Goal: Information Seeking & Learning: Learn about a topic

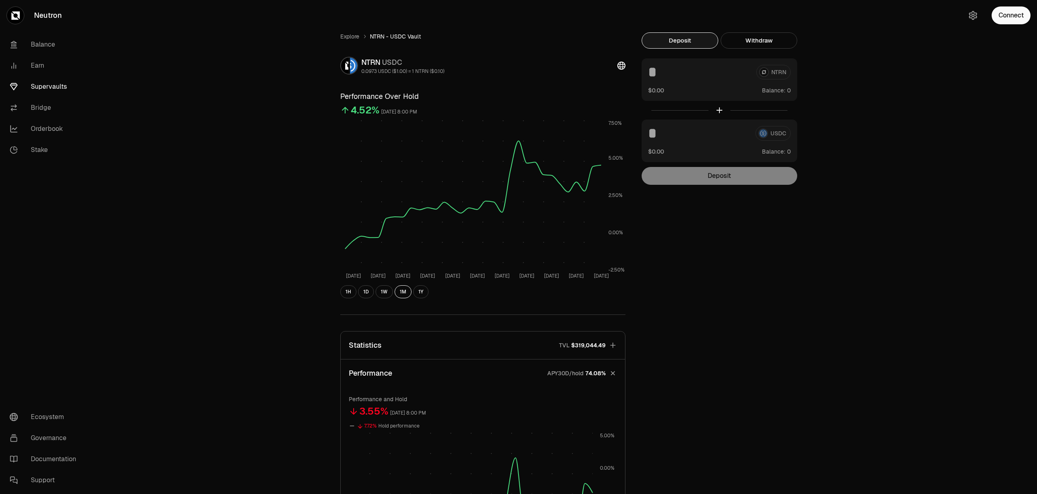
drag, startPoint x: 43, startPoint y: 99, endPoint x: 45, endPoint y: 85, distance: 14.0
click at [43, 98] on link "Bridge" at bounding box center [45, 107] width 84 height 21
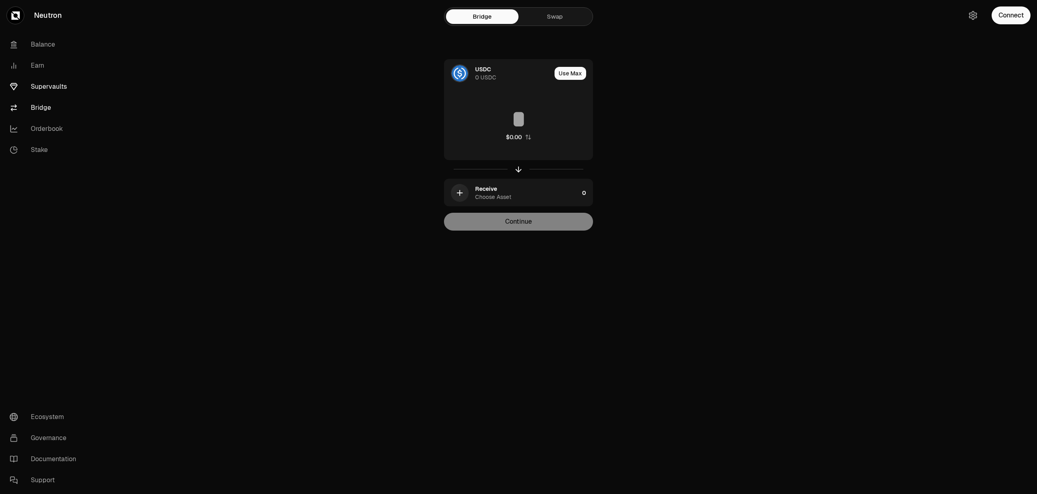
click at [45, 85] on link "Supervaults" at bounding box center [45, 86] width 84 height 21
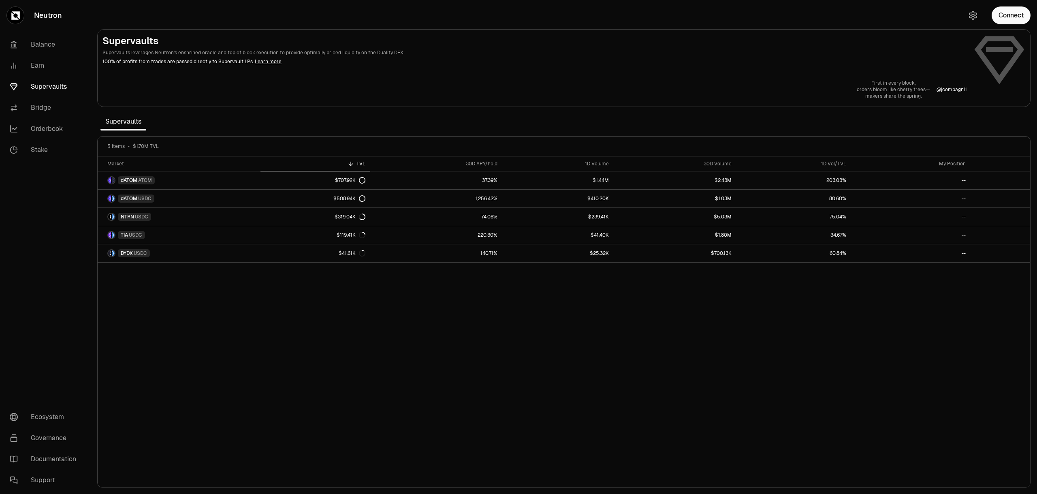
click at [734, 405] on div "Market TVL 30D APY/hold 1D Volume 30D Volume 1D Vol/TVL My Position dATOM ATOM …" at bounding box center [564, 321] width 933 height 331
click at [558, 357] on div "Market TVL 30D APY/hold 1D Volume 30D Volume 1D Vol/TVL My Position dATOM ATOM …" at bounding box center [564, 321] width 933 height 331
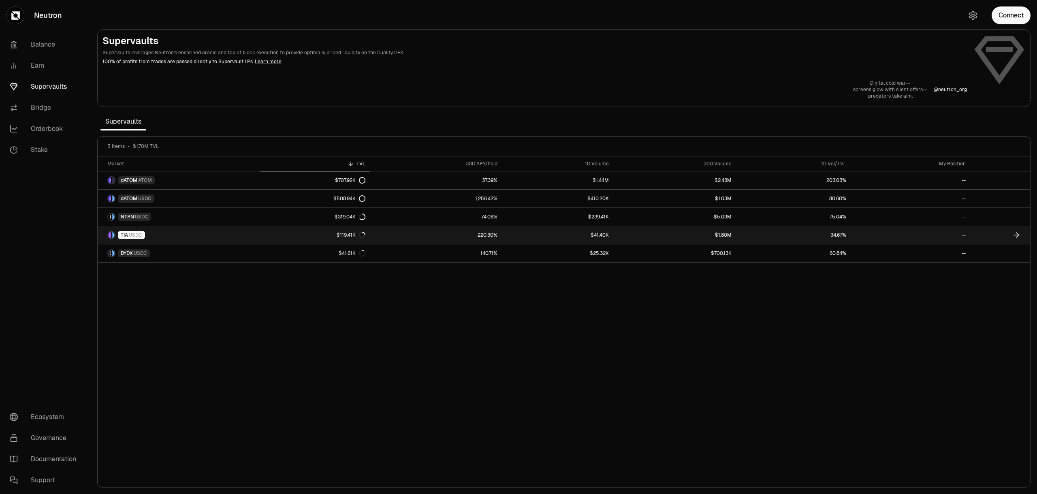
click at [398, 239] on link "220.30%" at bounding box center [436, 235] width 132 height 18
click at [1018, 235] on icon at bounding box center [1016, 235] width 8 height 8
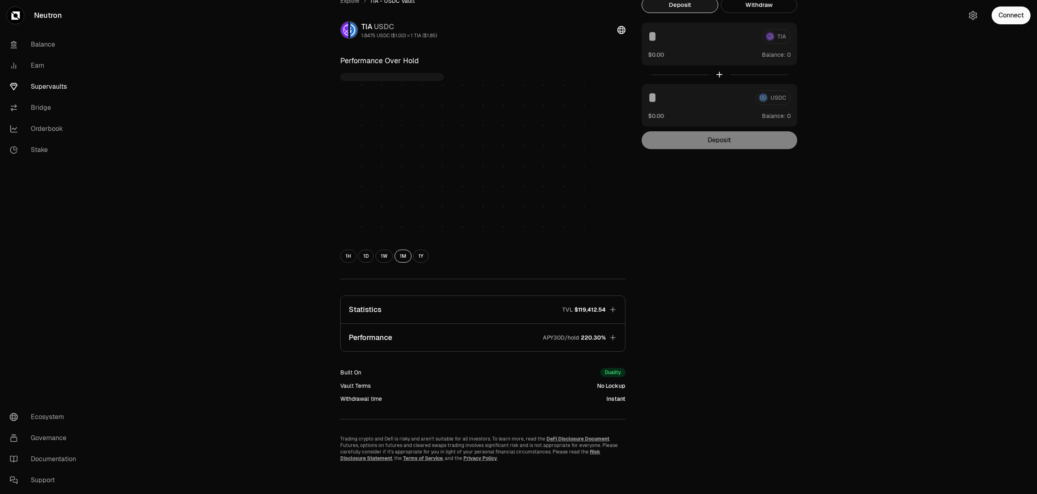
click at [602, 334] on span "220.30%" at bounding box center [593, 337] width 25 height 8
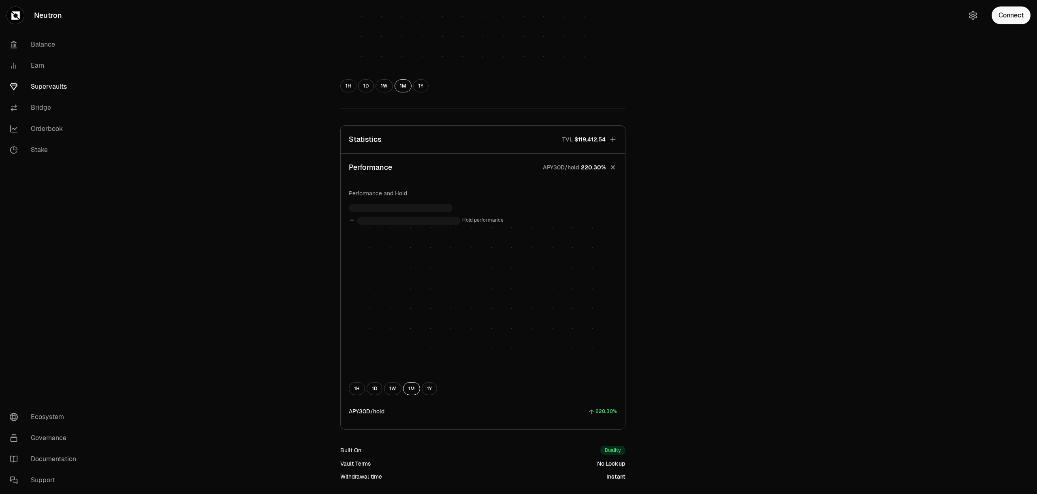
scroll to position [284, 0]
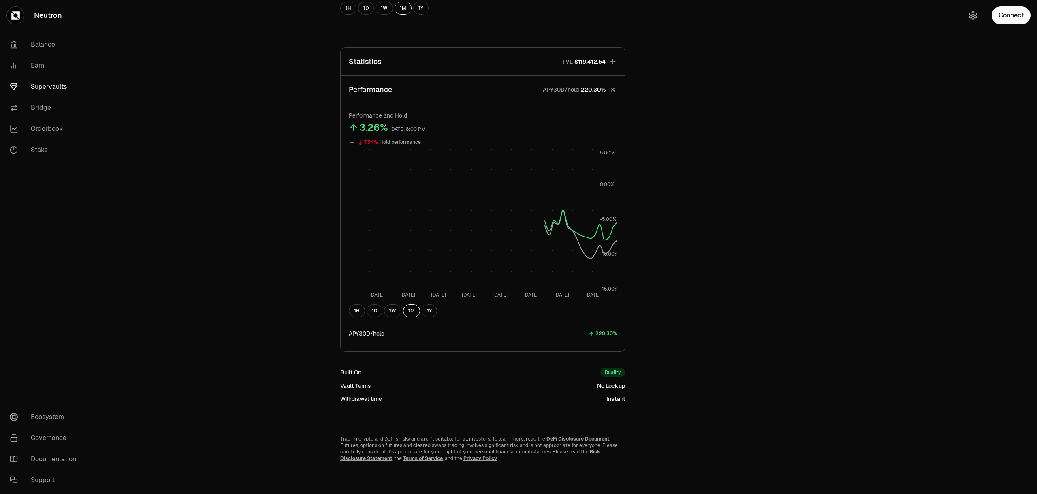
click at [608, 62] on button "Statistics TVL $119,412.54" at bounding box center [483, 62] width 284 height 28
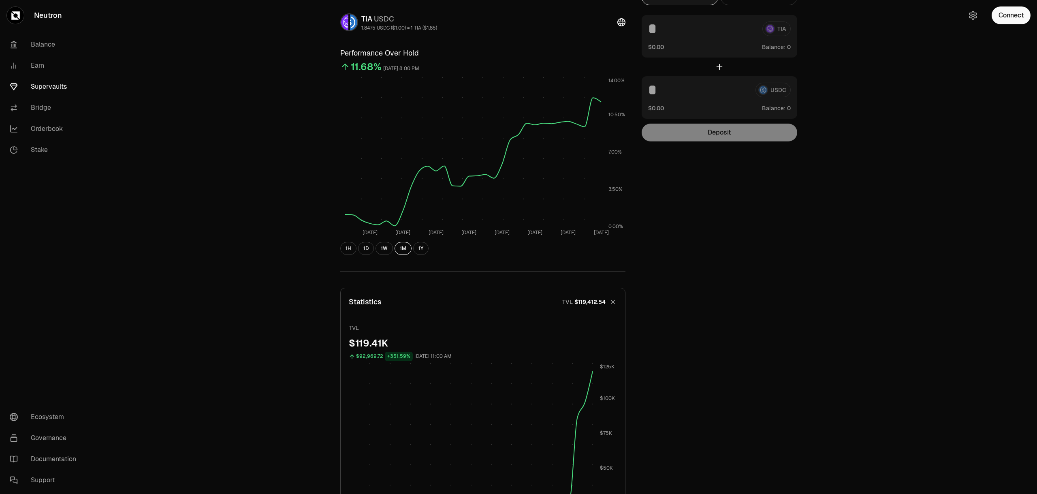
scroll to position [0, 0]
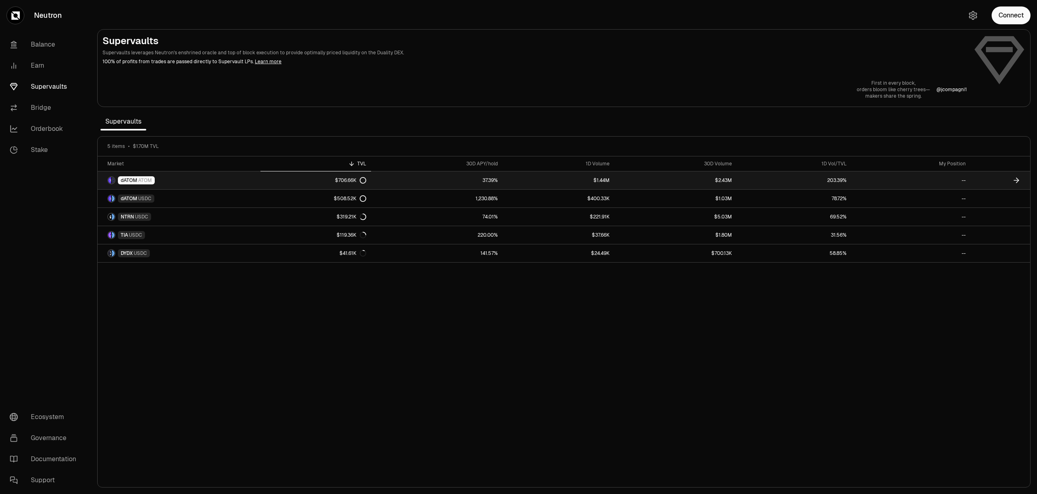
click at [334, 186] on link "$706.66K" at bounding box center [315, 180] width 111 height 18
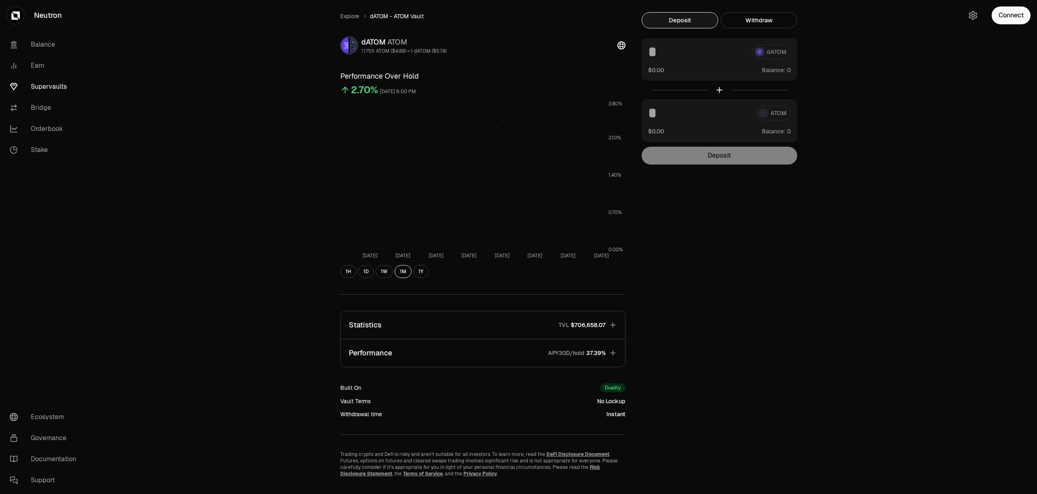
scroll to position [36, 0]
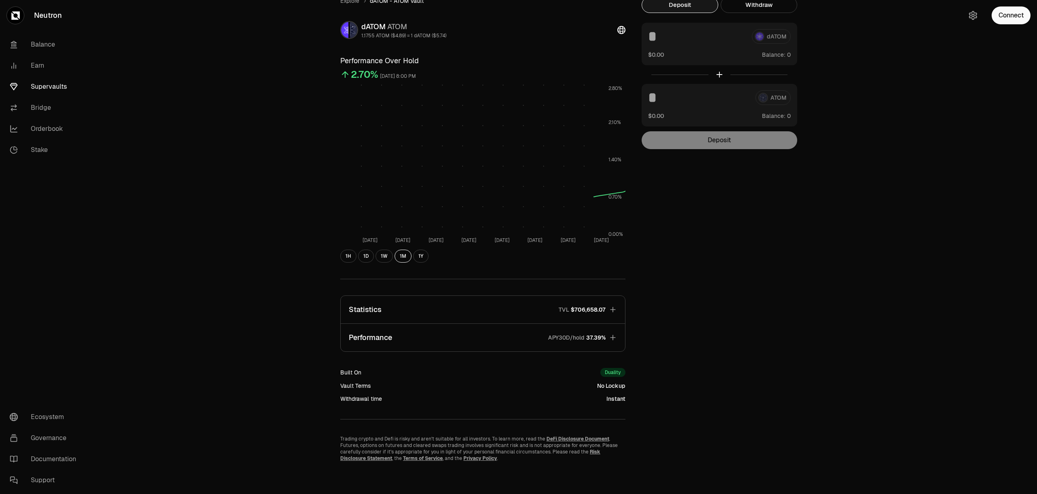
click at [608, 314] on button "Statistics TVL $706,658.07" at bounding box center [483, 310] width 284 height 28
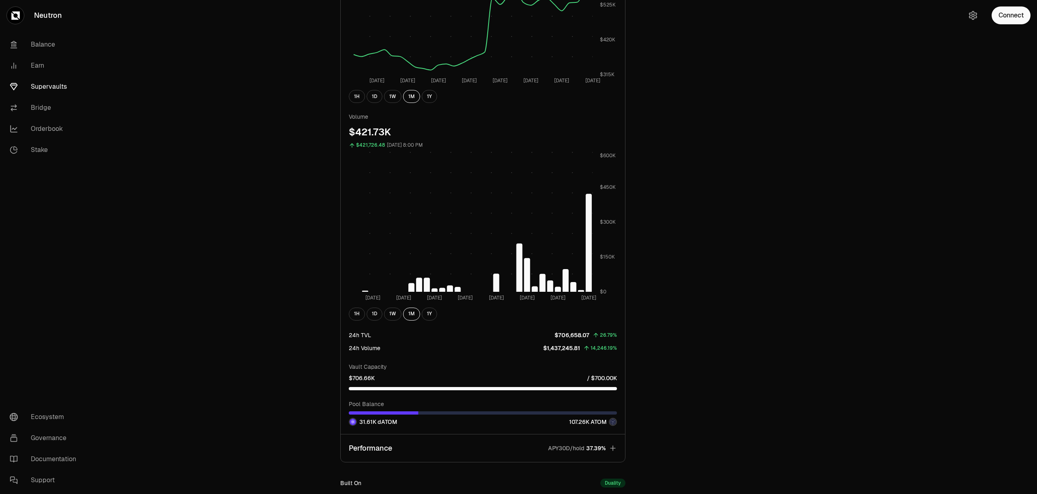
scroll to position [542, 0]
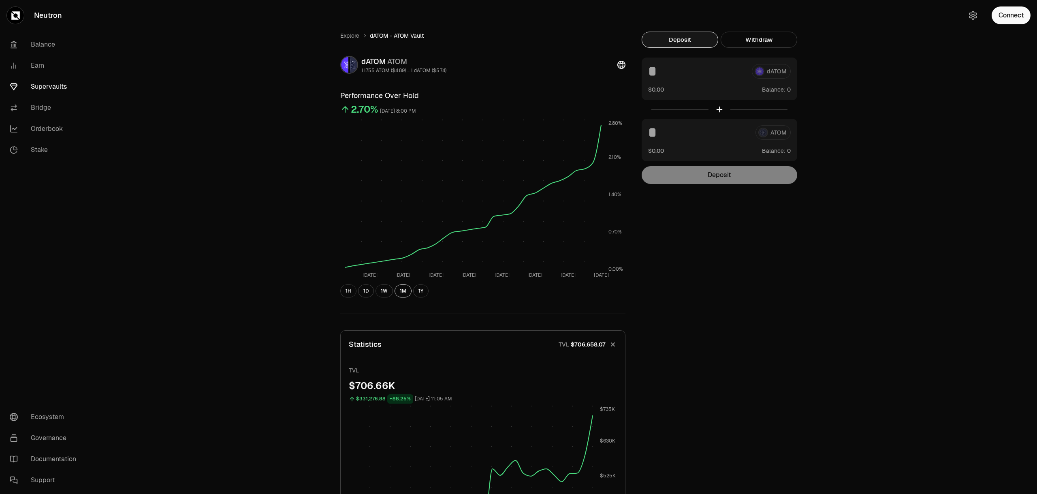
scroll to position [0, 0]
click at [40, 90] on link "Supervaults" at bounding box center [45, 86] width 84 height 21
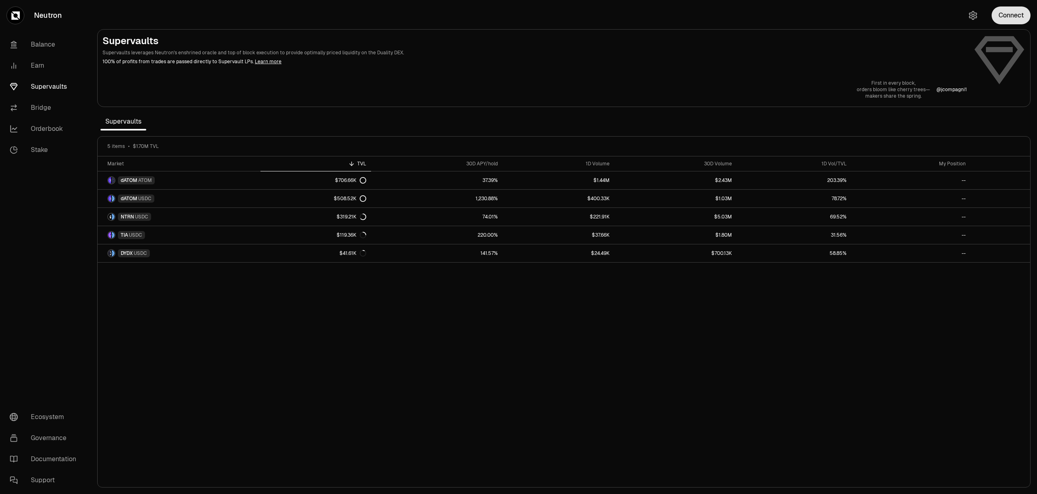
click at [1024, 23] on button "Connect" at bounding box center [1011, 15] width 39 height 18
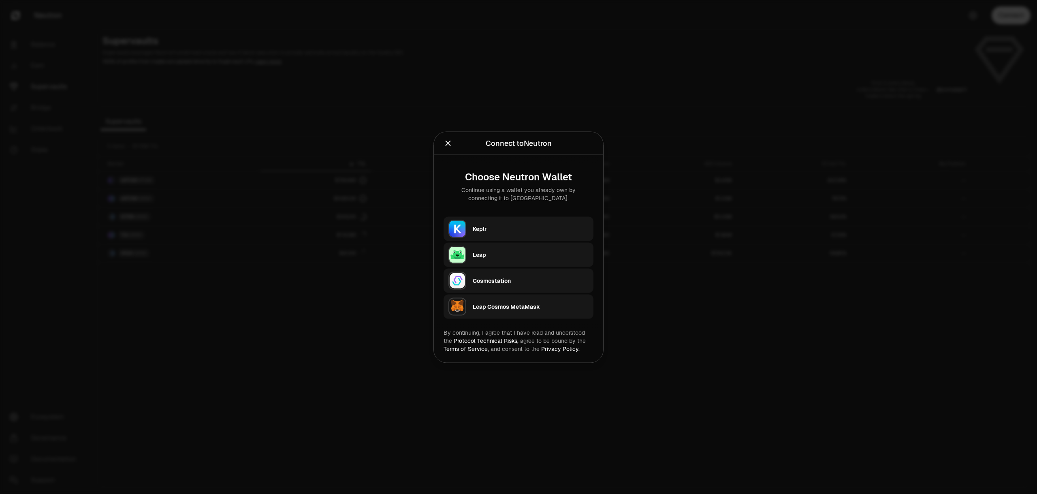
click at [519, 231] on div "Keplr" at bounding box center [531, 228] width 116 height 8
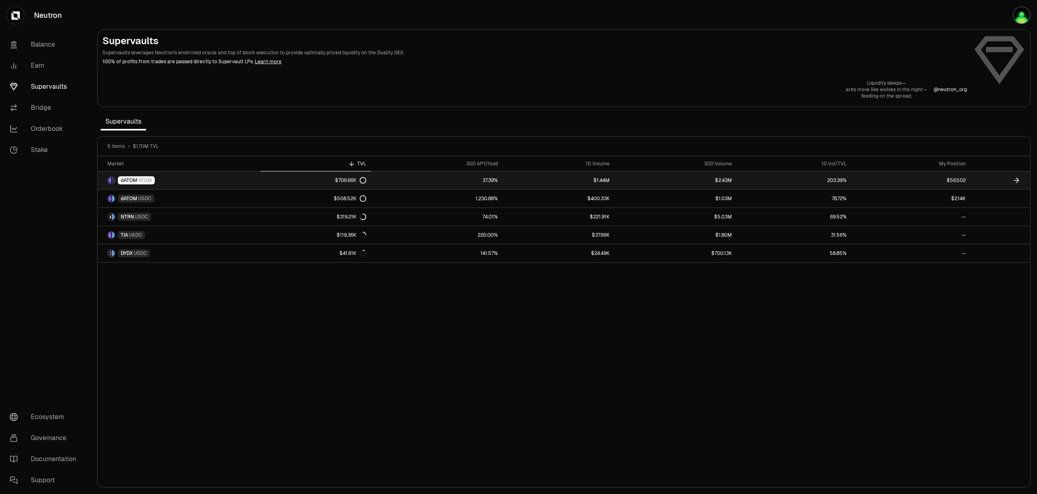
click at [962, 183] on link "$563.02" at bounding box center [911, 180] width 119 height 18
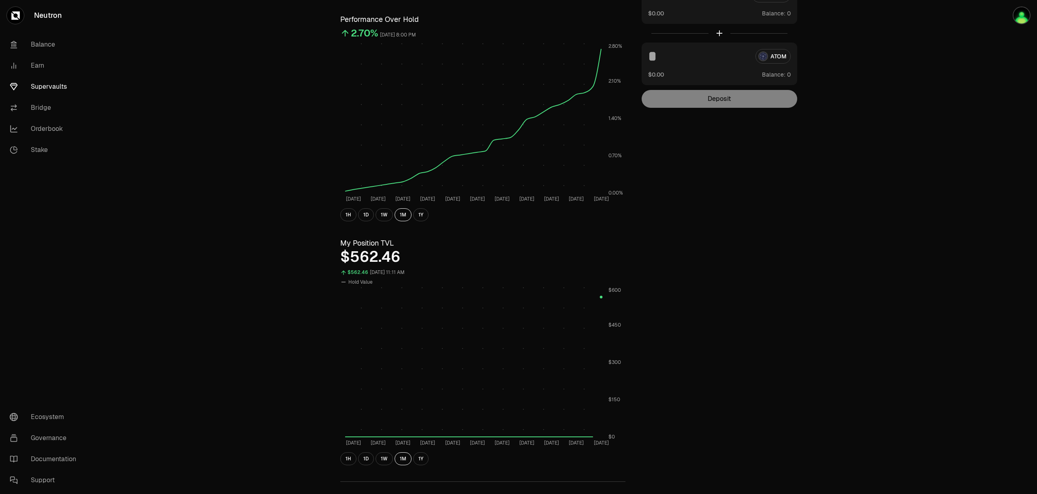
scroll to position [239, 0]
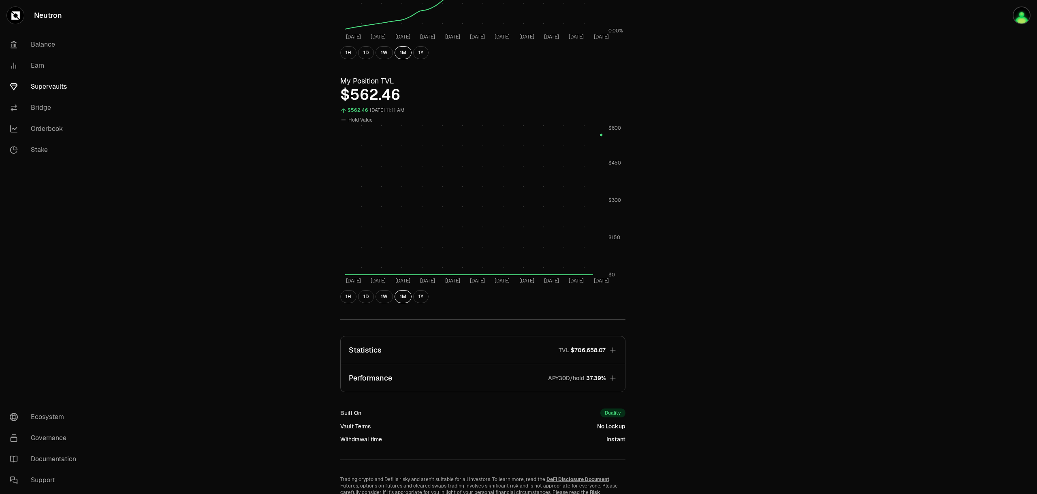
click at [368, 303] on div "Explore dATOM - ATOM Vault dATOM ATOM 1.1786 ATOM ($4.88) = 1 dATOM ($5.75) Per…" at bounding box center [483, 147] width 305 height 709
click at [368, 297] on button "1D" at bounding box center [366, 296] width 16 height 13
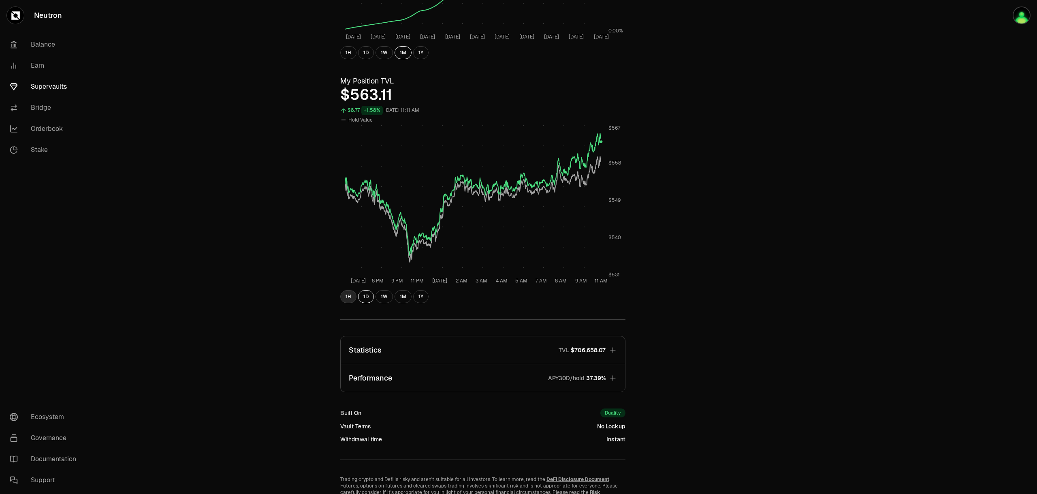
click at [348, 297] on button "1H" at bounding box center [348, 296] width 16 height 13
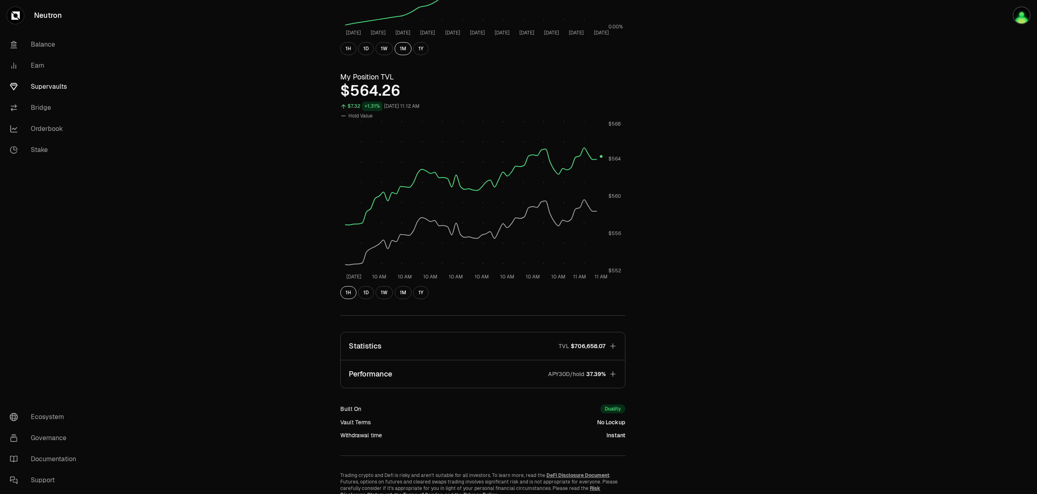
scroll to position [0, 0]
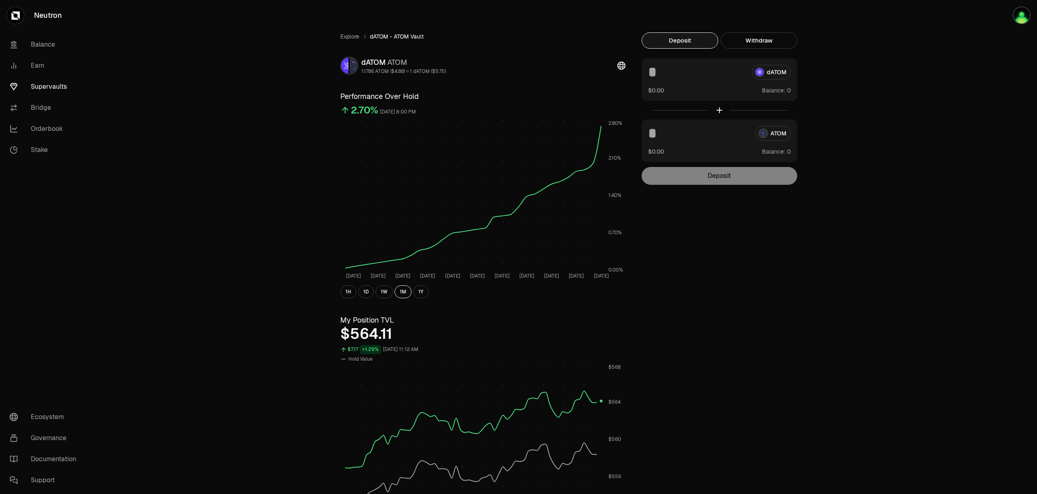
click at [869, 419] on div "Explore dATOM - ATOM Vault dATOM ATOM 1.1786 ATOM ($4.88) = 1 dATOM ($5.75) Per…" at bounding box center [564, 386] width 946 height 773
